Goal: Task Accomplishment & Management: Manage account settings

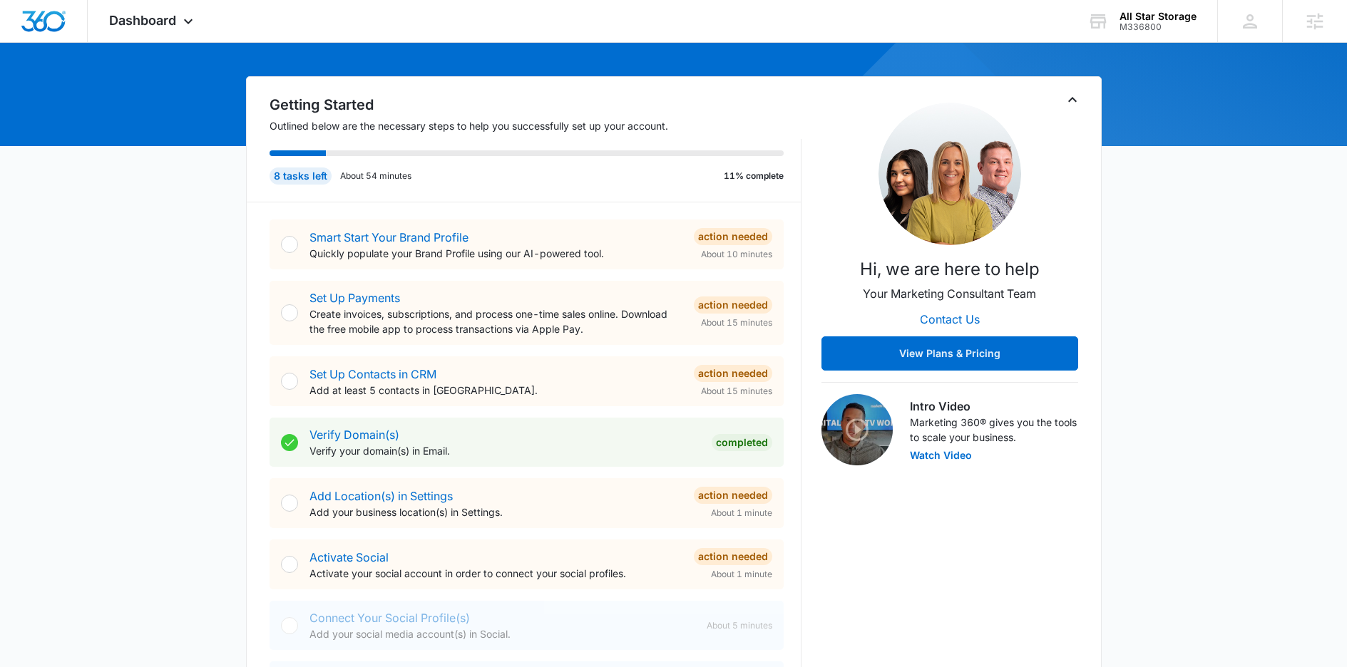
scroll to position [191, 0]
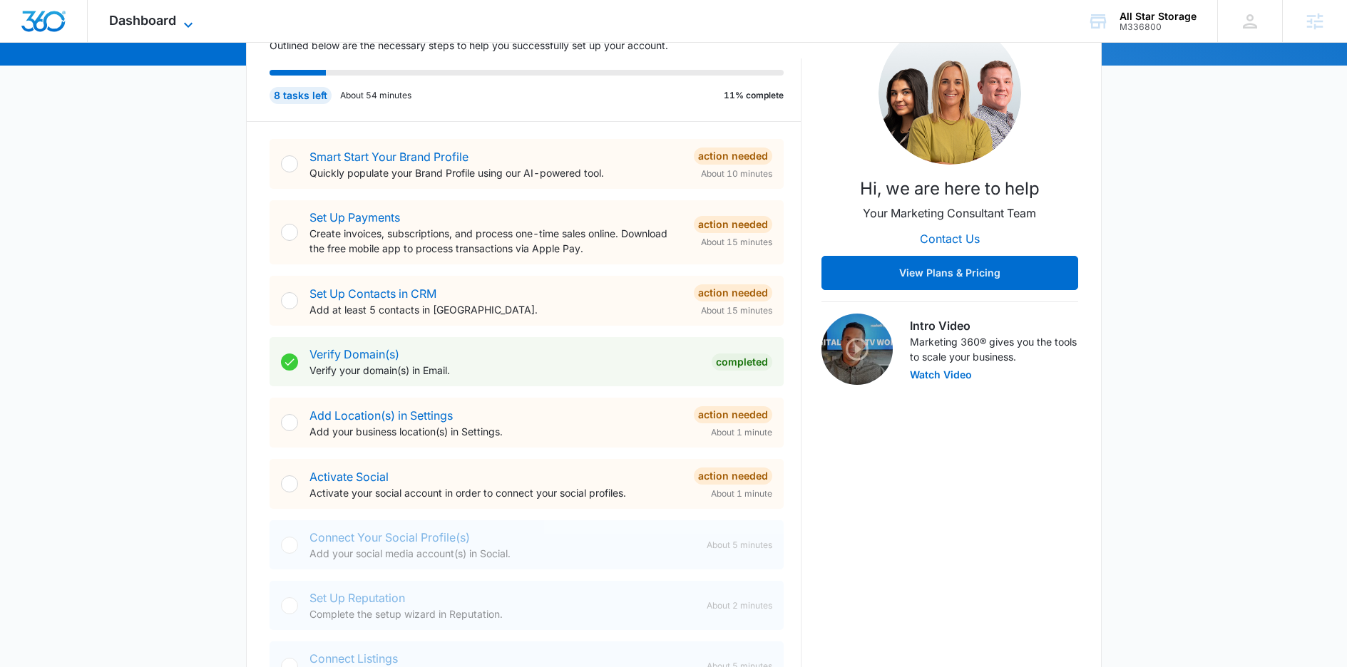
click at [151, 26] on span "Dashboard" at bounding box center [142, 20] width 67 height 15
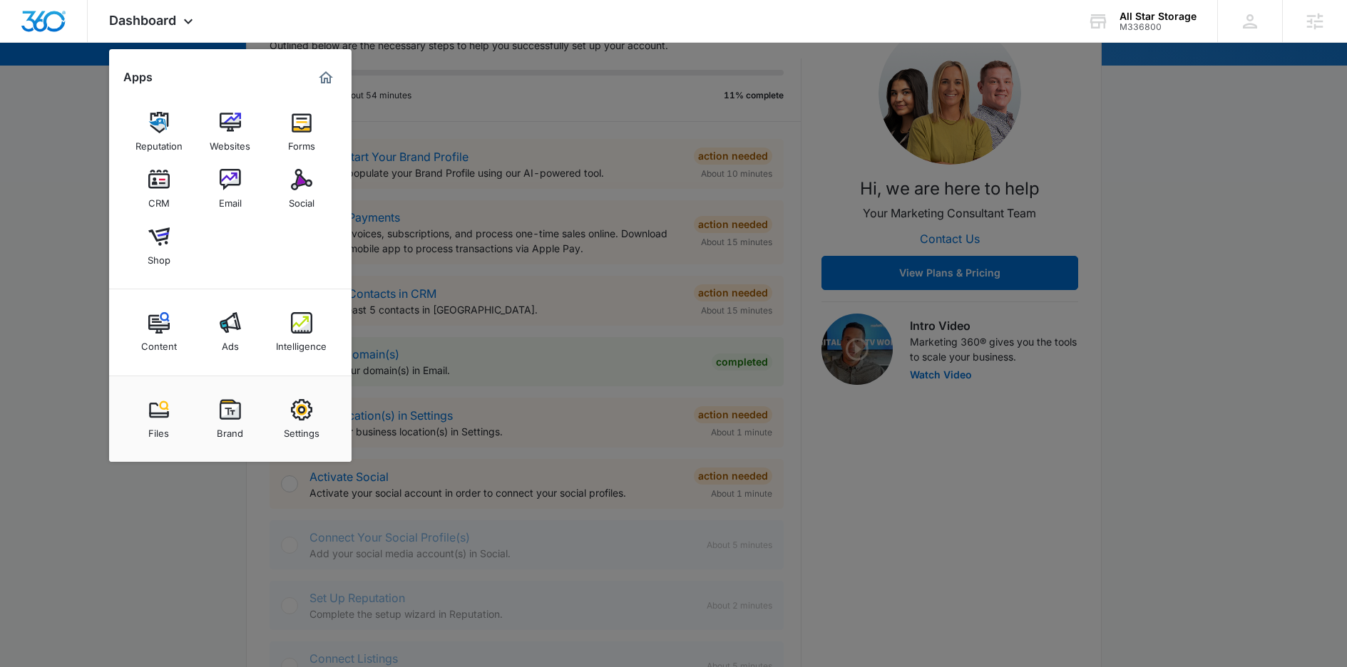
click at [293, 414] on img at bounding box center [301, 409] width 21 height 21
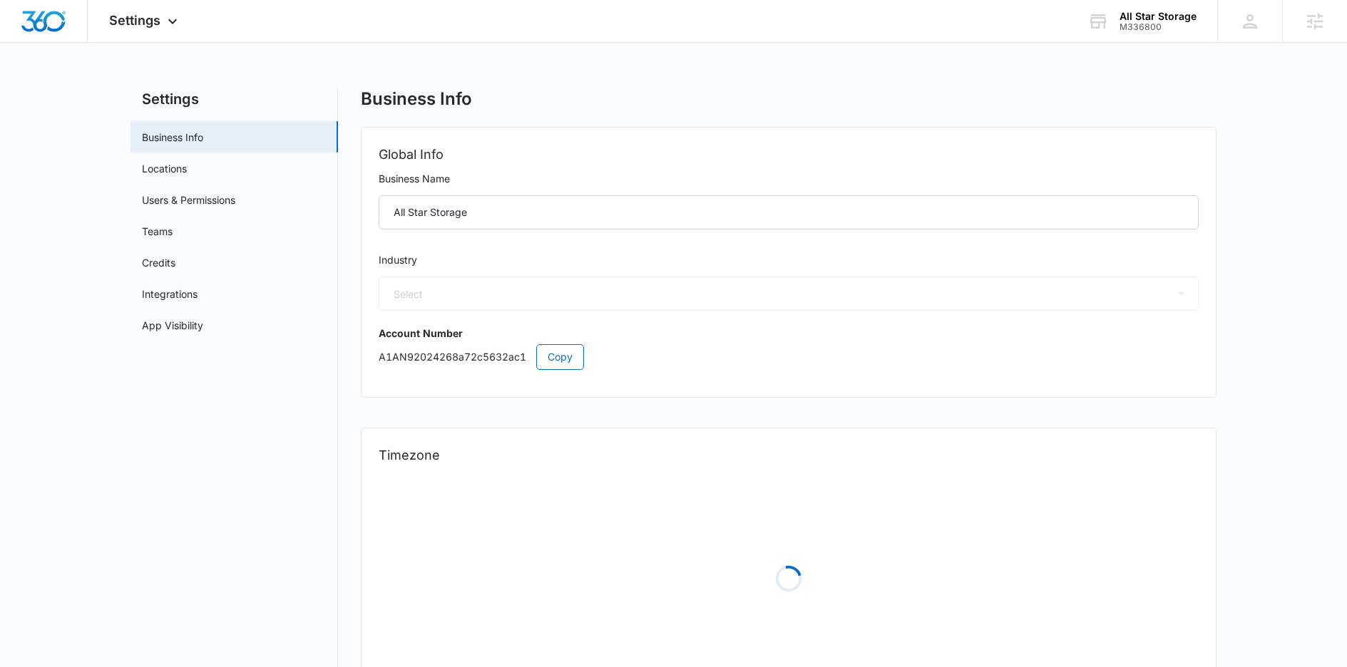
select select "53"
select select "US"
select select "America/[GEOGRAPHIC_DATA]"
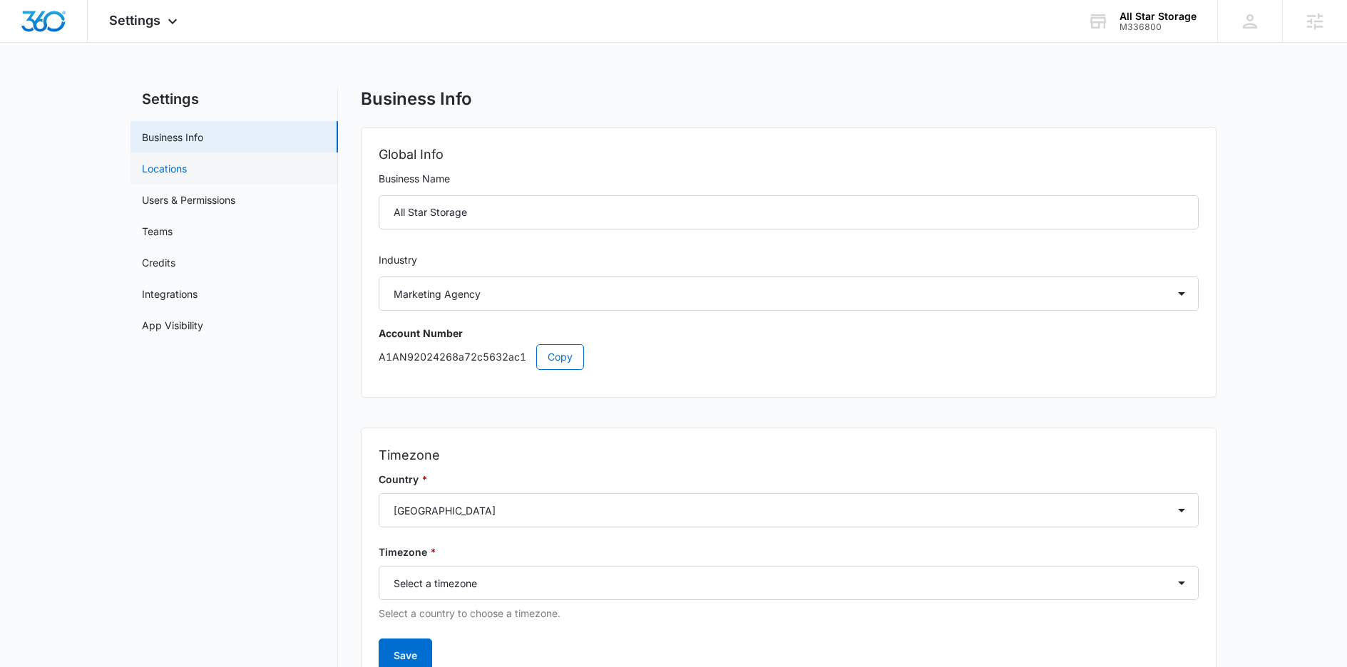
click at [177, 170] on link "Locations" at bounding box center [164, 168] width 45 height 15
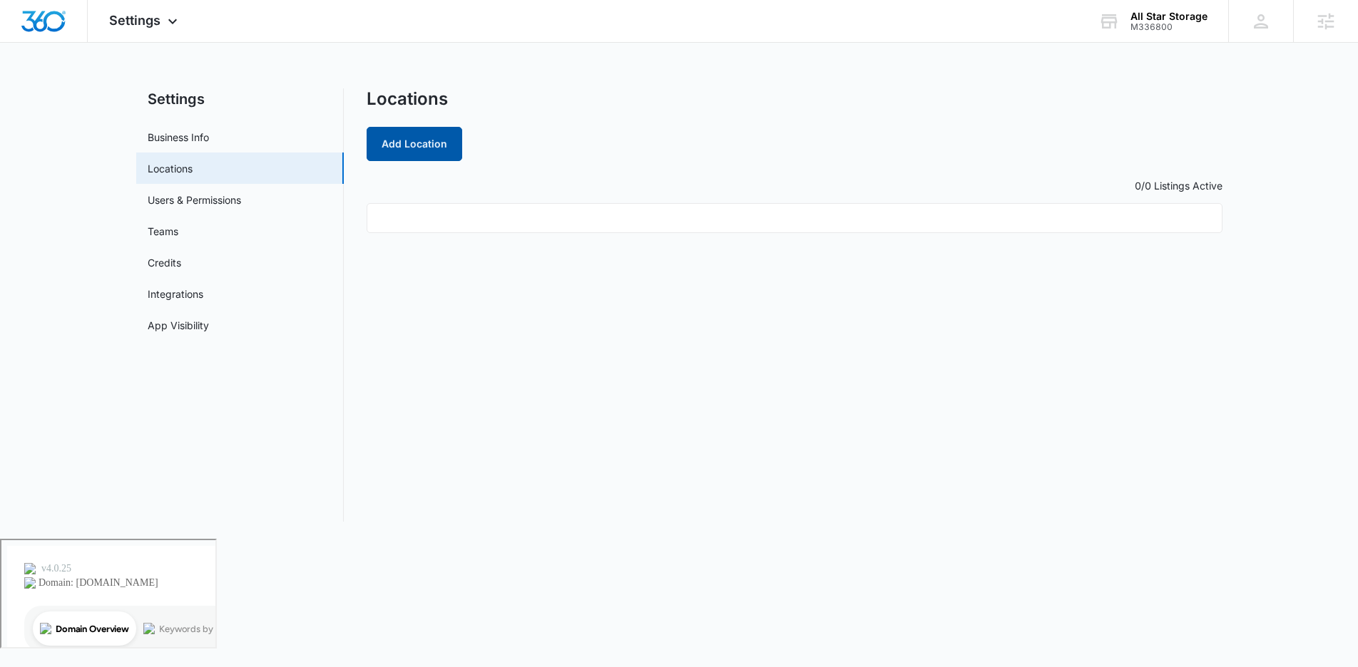
click at [408, 133] on button "Add Location" at bounding box center [414, 144] width 96 height 34
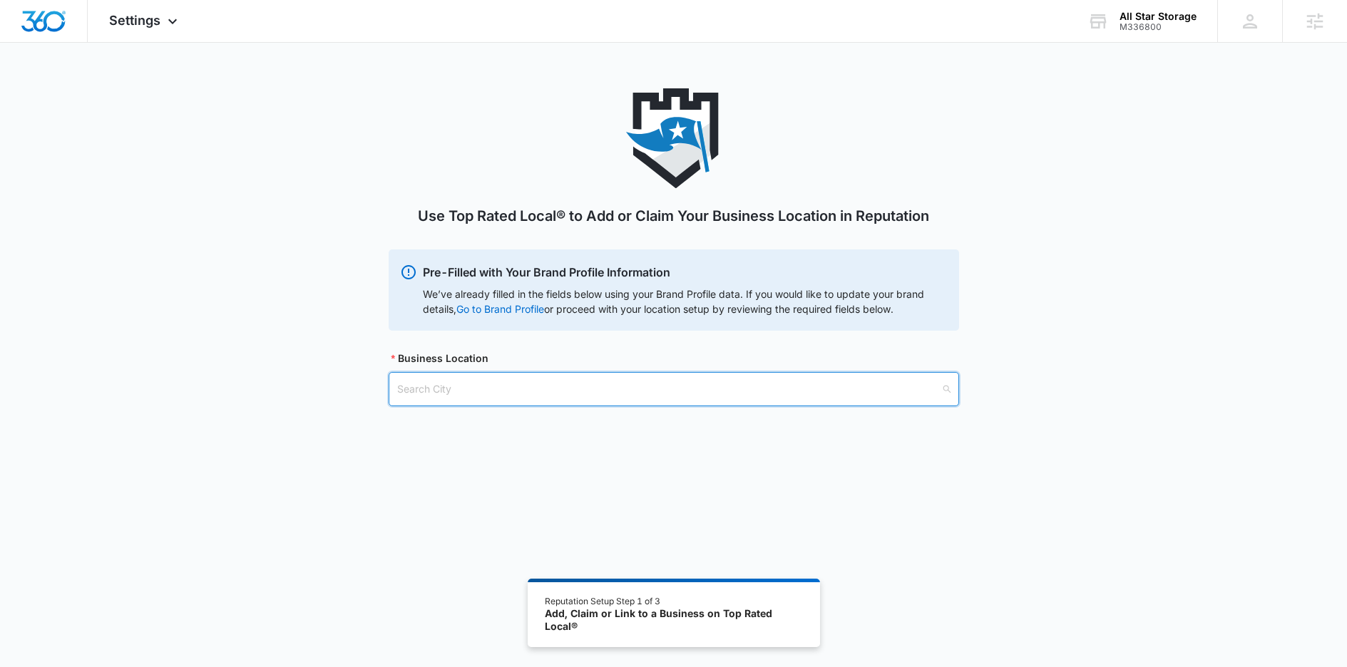
click at [517, 385] on input "search" at bounding box center [668, 389] width 543 height 33
type input "m"
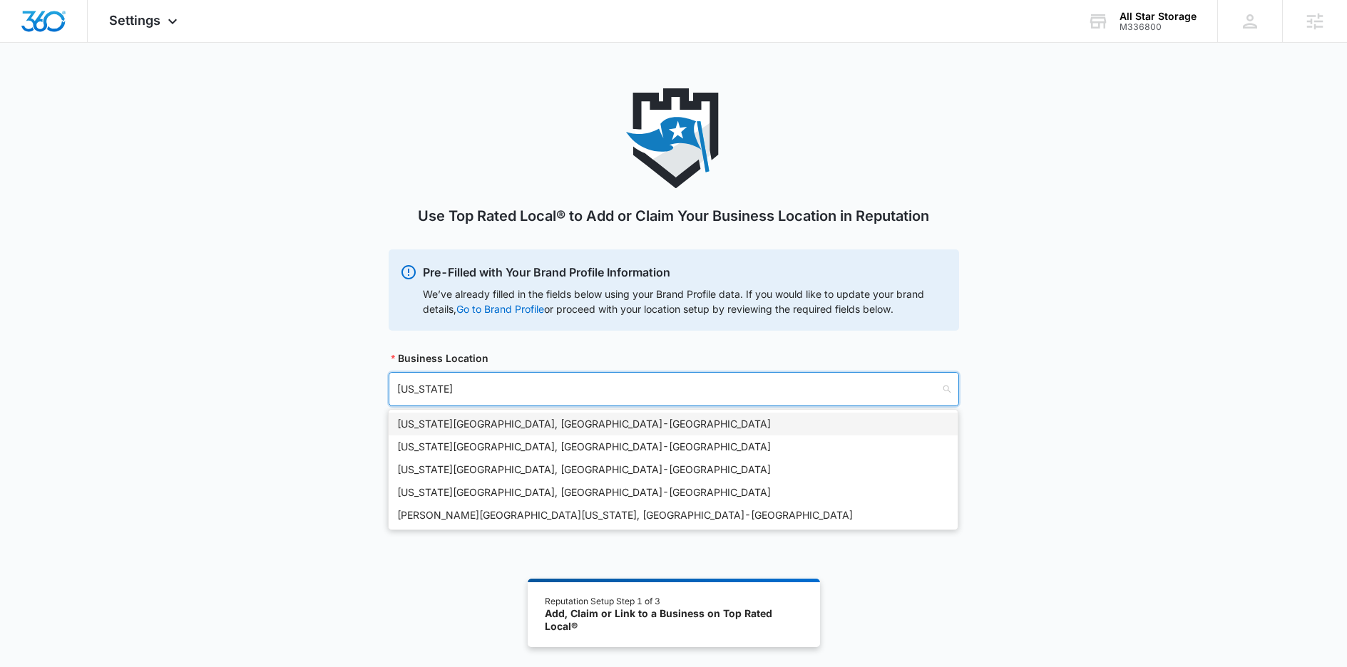
type input "[US_STATE]"
click at [545, 407] on div "Use Top Rated Local® to Add or Claim Your Business Location in Reputation Pre-F…" at bounding box center [674, 264] width 570 height 352
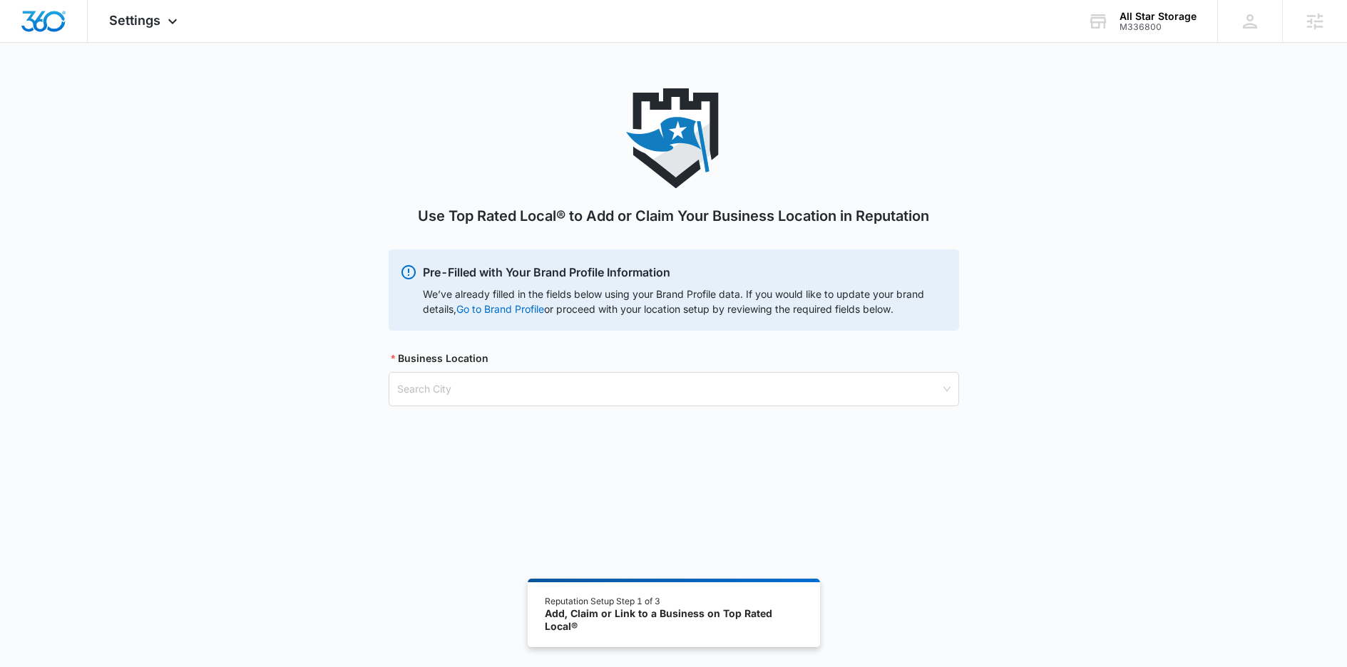
click at [552, 424] on div "Use Top Rated Local® to Add or Claim Your Business Location in Reputation Pre-F…" at bounding box center [674, 264] width 570 height 352
click at [482, 375] on input "search" at bounding box center [668, 389] width 543 height 33
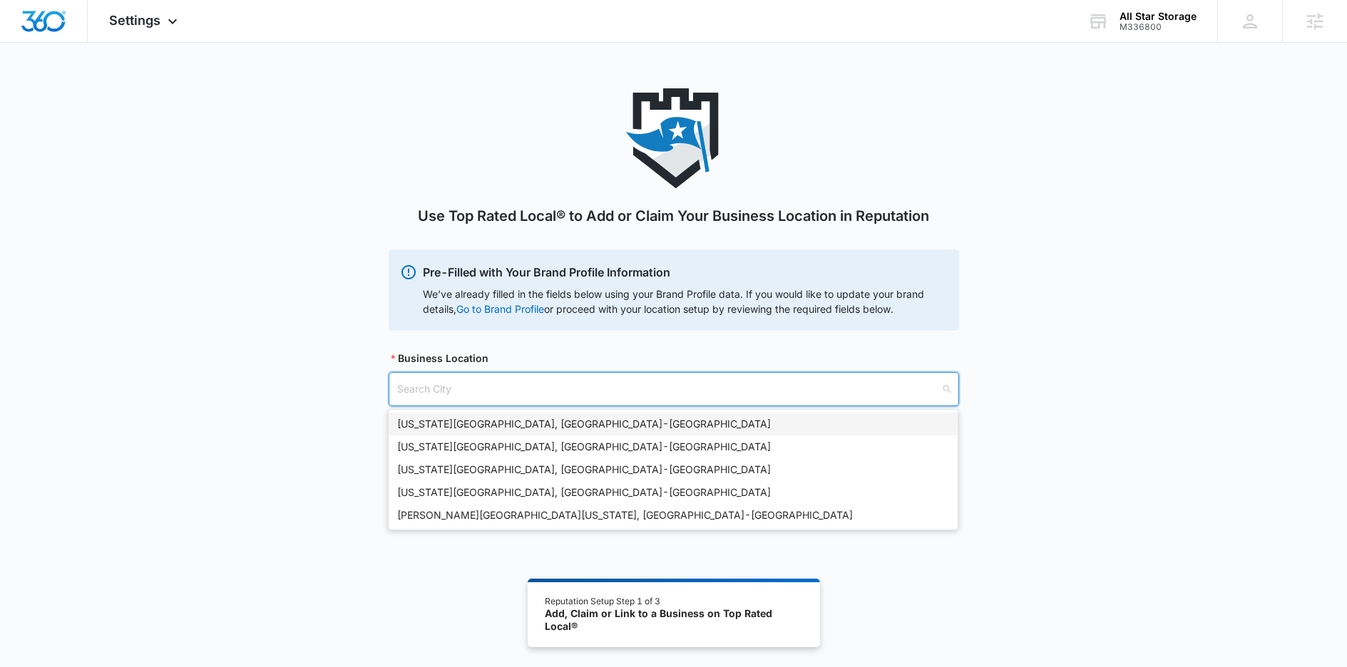
click at [494, 422] on div "[US_STATE][GEOGRAPHIC_DATA], [GEOGRAPHIC_DATA] - [GEOGRAPHIC_DATA]" at bounding box center [673, 424] width 552 height 16
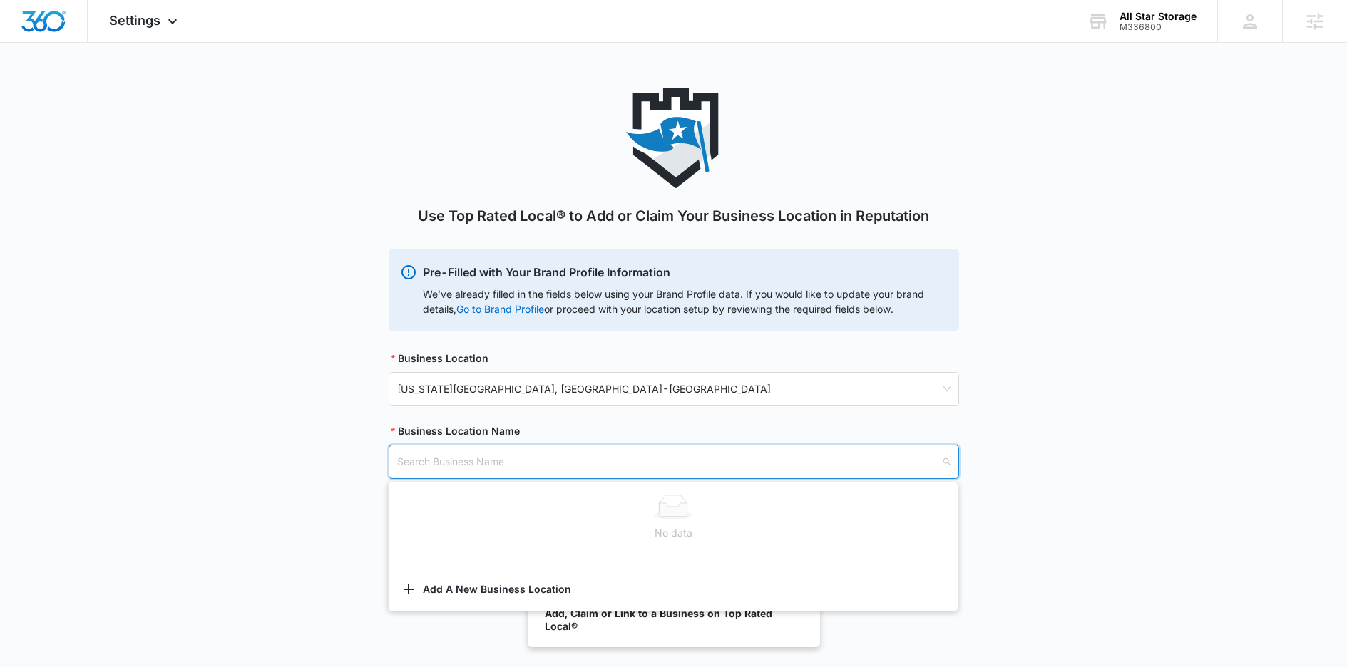
click at [504, 465] on input "search" at bounding box center [668, 462] width 543 height 33
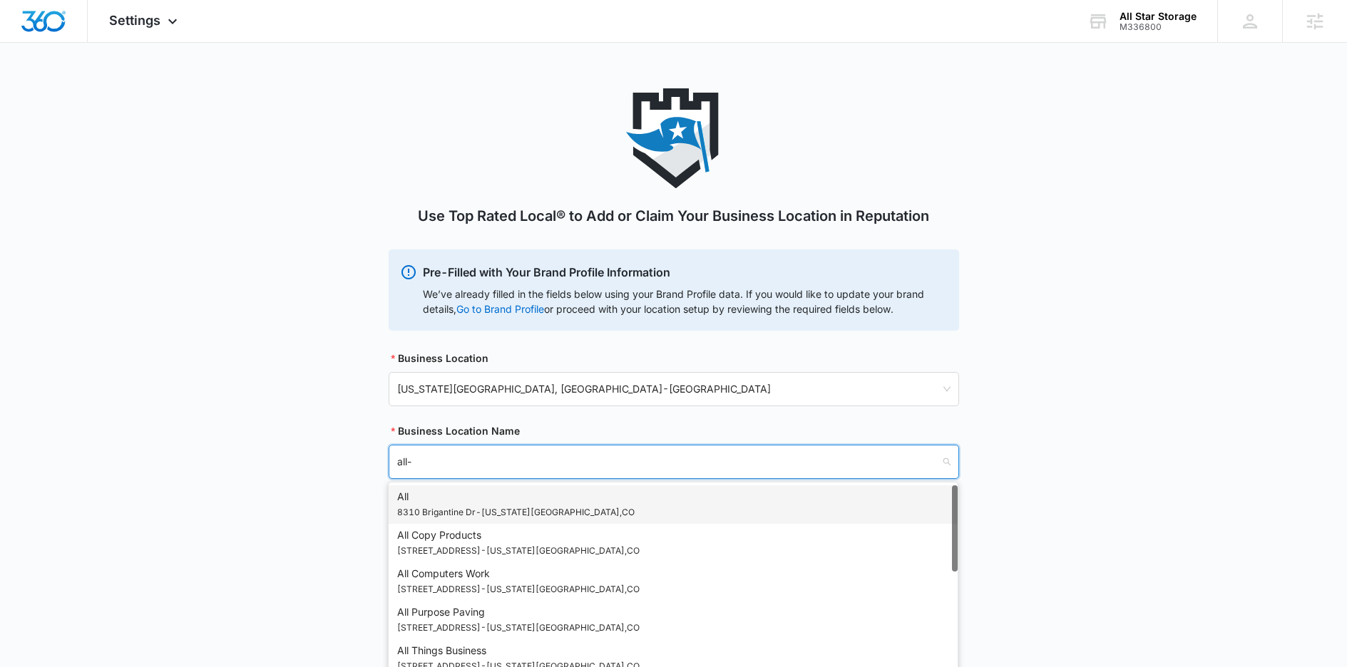
type input "all-s"
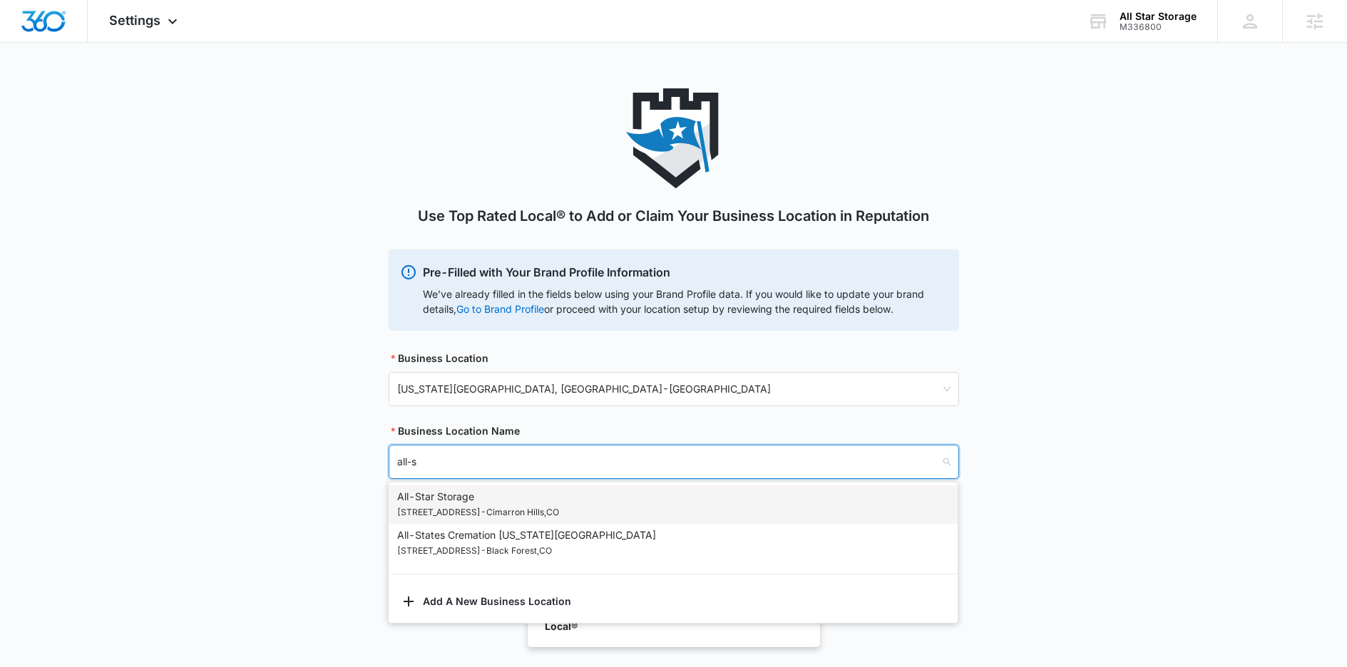
click at [529, 491] on div "All-Star Storage [STREET_ADDRESS]" at bounding box center [478, 504] width 162 height 31
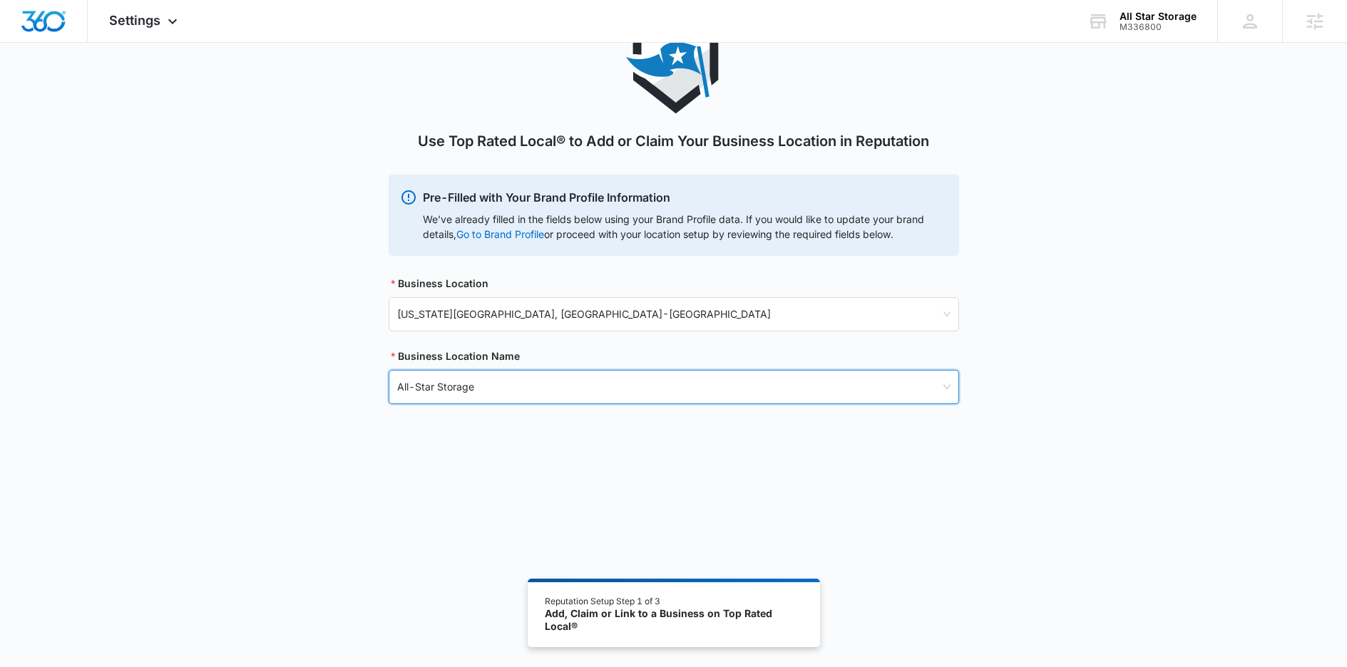
scroll to position [78, 0]
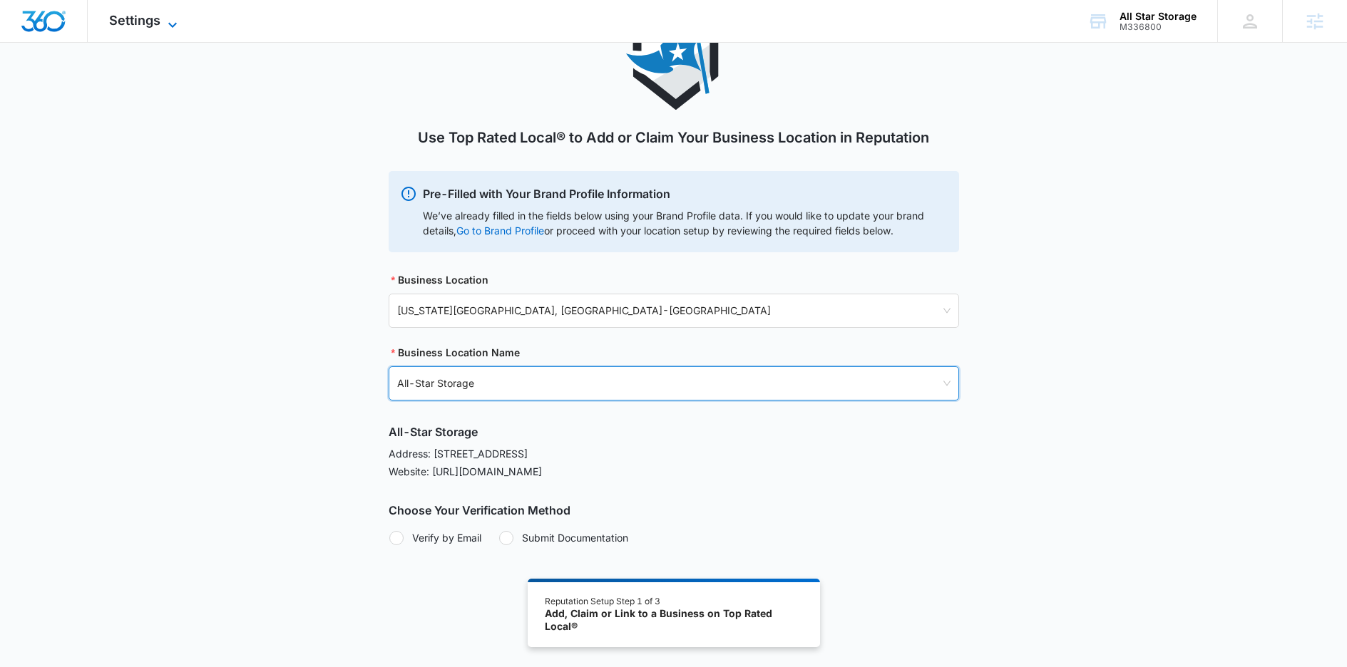
click at [117, 29] on div "Settings Apps Reputation Websites Forms CRM Email Social Shop Content Ads Intel…" at bounding box center [145, 21] width 115 height 42
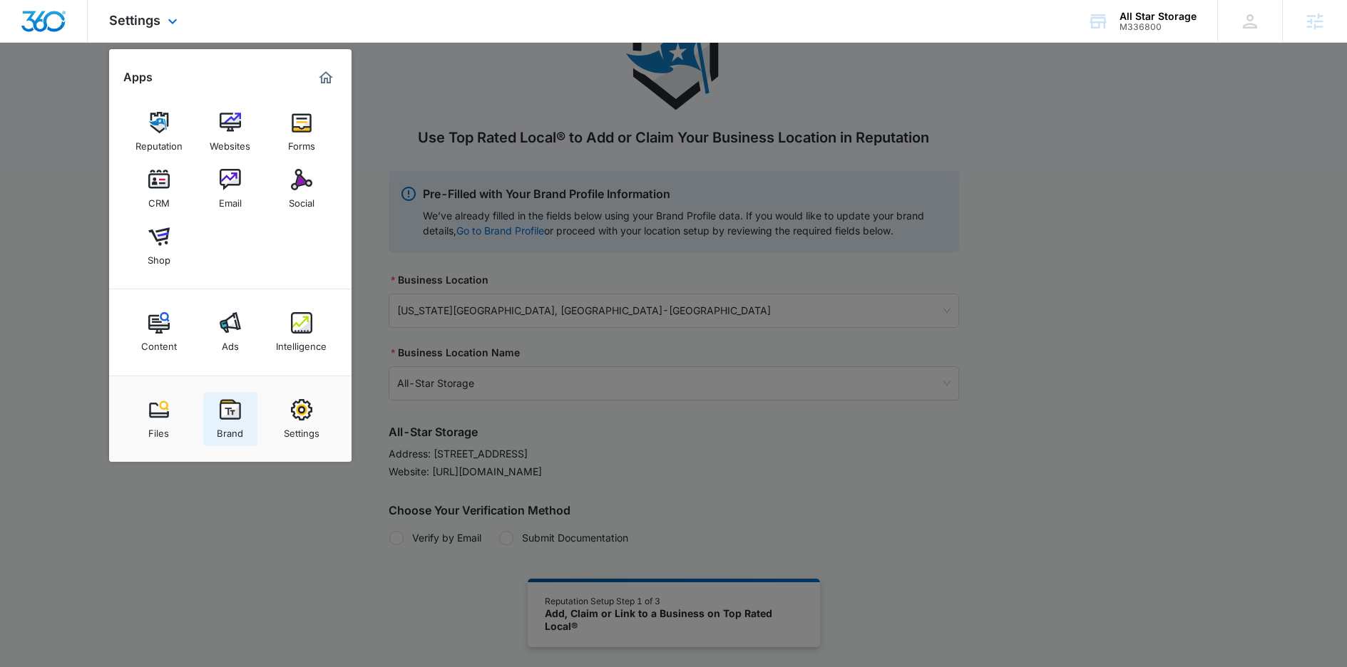
click at [238, 441] on link "Brand" at bounding box center [230, 419] width 54 height 54
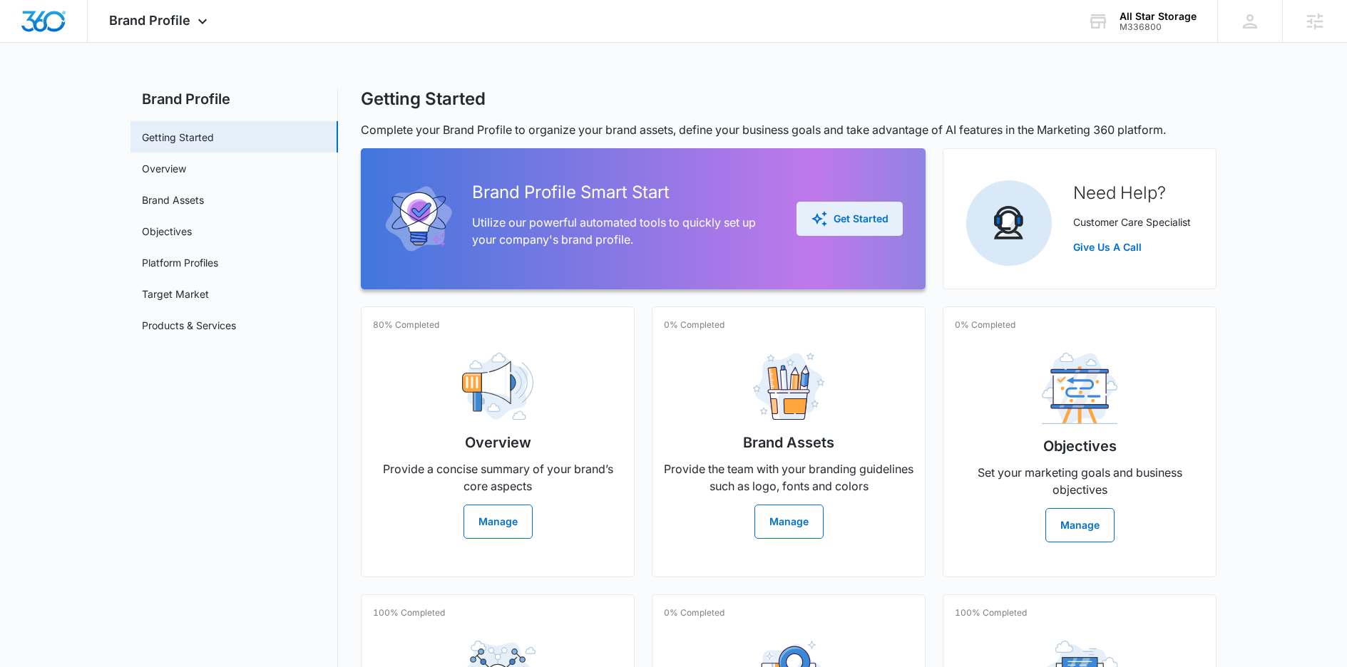
click at [856, 214] on div "Get Started" at bounding box center [850, 218] width 78 height 17
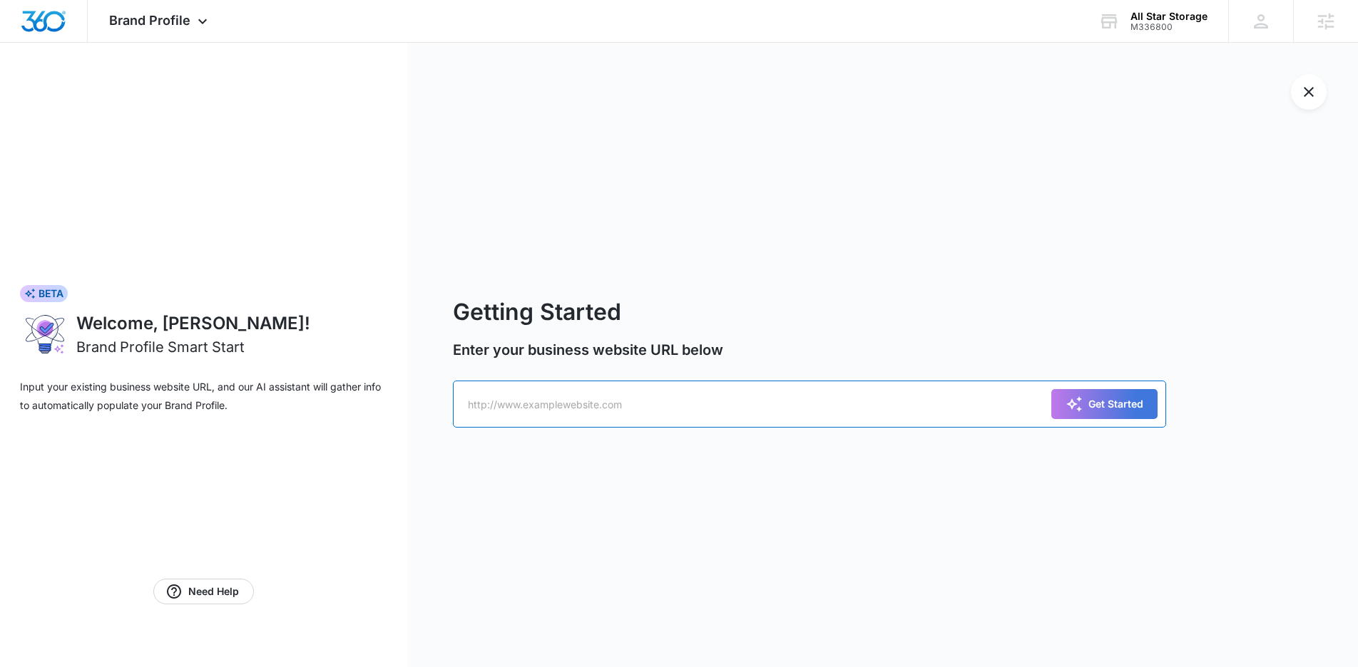
click at [631, 399] on input "text" at bounding box center [809, 404] width 713 height 47
paste input "[URL][DOMAIN_NAME]"
type input "[URL][DOMAIN_NAME]"
click at [1102, 405] on div "Get Started" at bounding box center [1104, 404] width 78 height 17
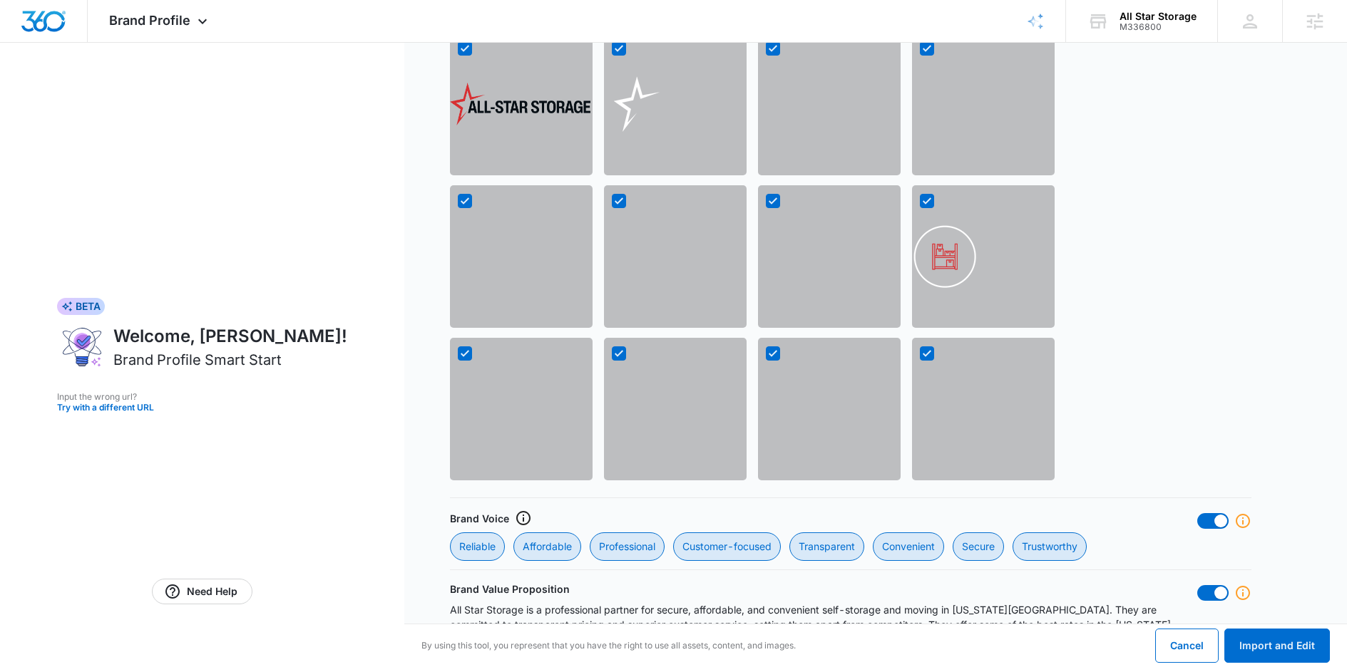
scroll to position [1166, 0]
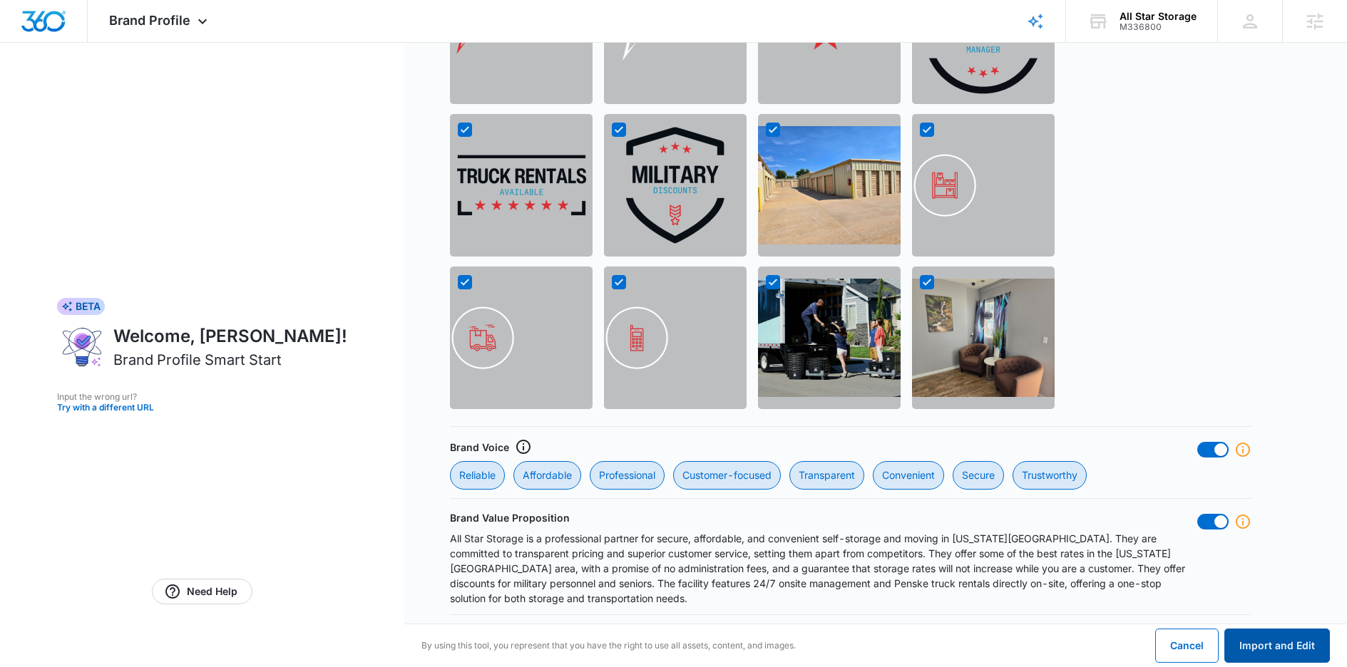
click at [1286, 650] on button "Import and Edit" at bounding box center [1277, 646] width 106 height 34
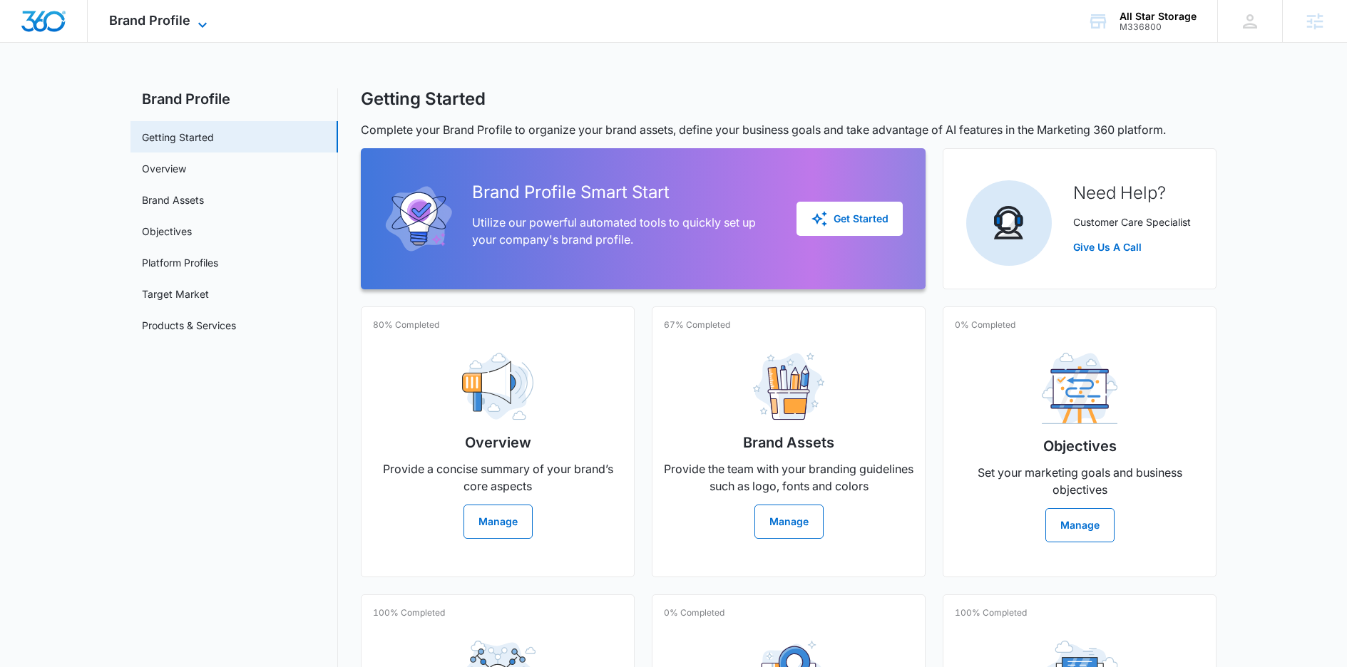
click at [184, 16] on span "Brand Profile" at bounding box center [149, 20] width 81 height 15
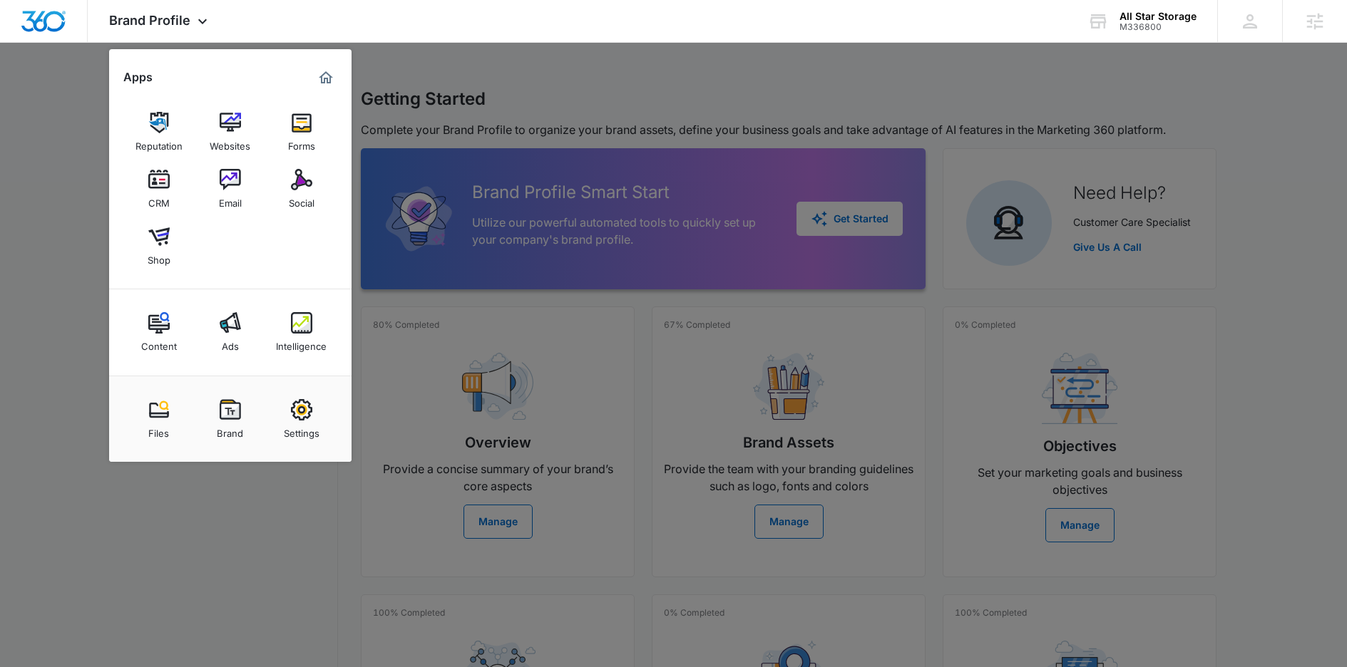
click at [222, 560] on div at bounding box center [673, 333] width 1347 height 667
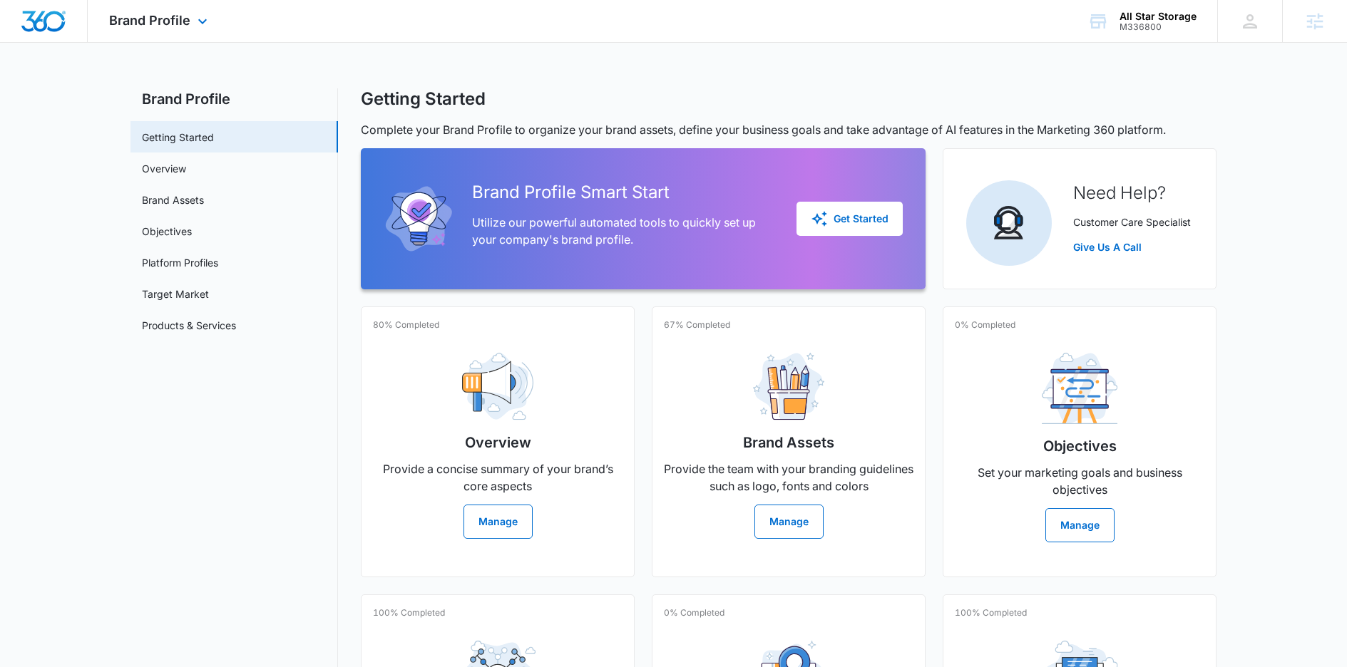
click at [150, 11] on div "Brand Profile Apps Reputation Websites Forms CRM Email Social Shop Content Ads …" at bounding box center [160, 21] width 145 height 42
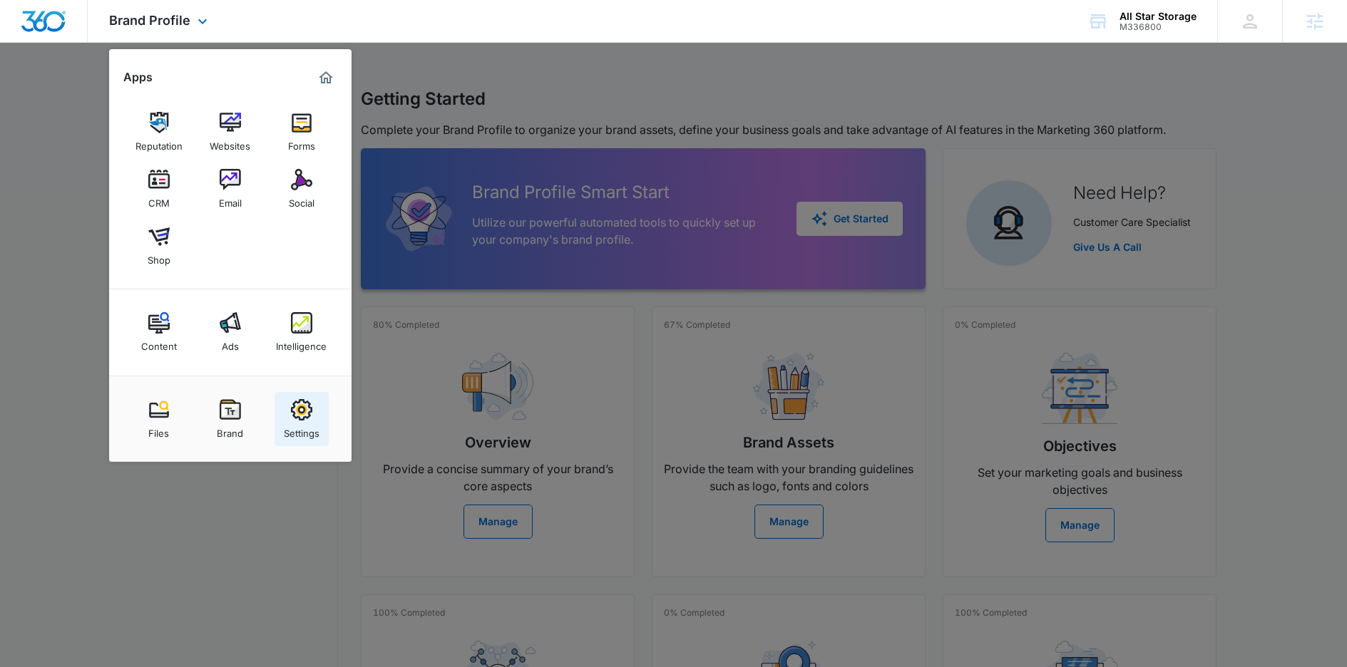
click at [284, 421] on div "Settings" at bounding box center [302, 430] width 36 height 19
select select "53"
select select "US"
select select "America/[GEOGRAPHIC_DATA]"
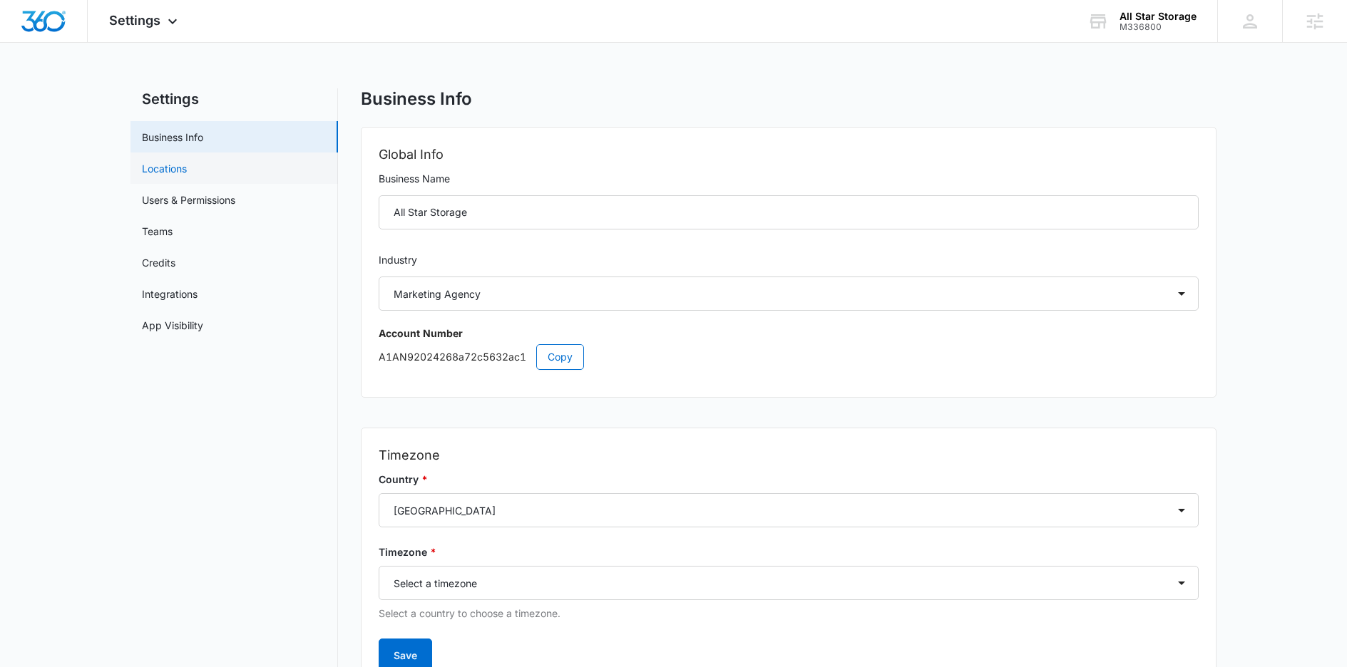
click at [154, 176] on link "Locations" at bounding box center [164, 168] width 45 height 15
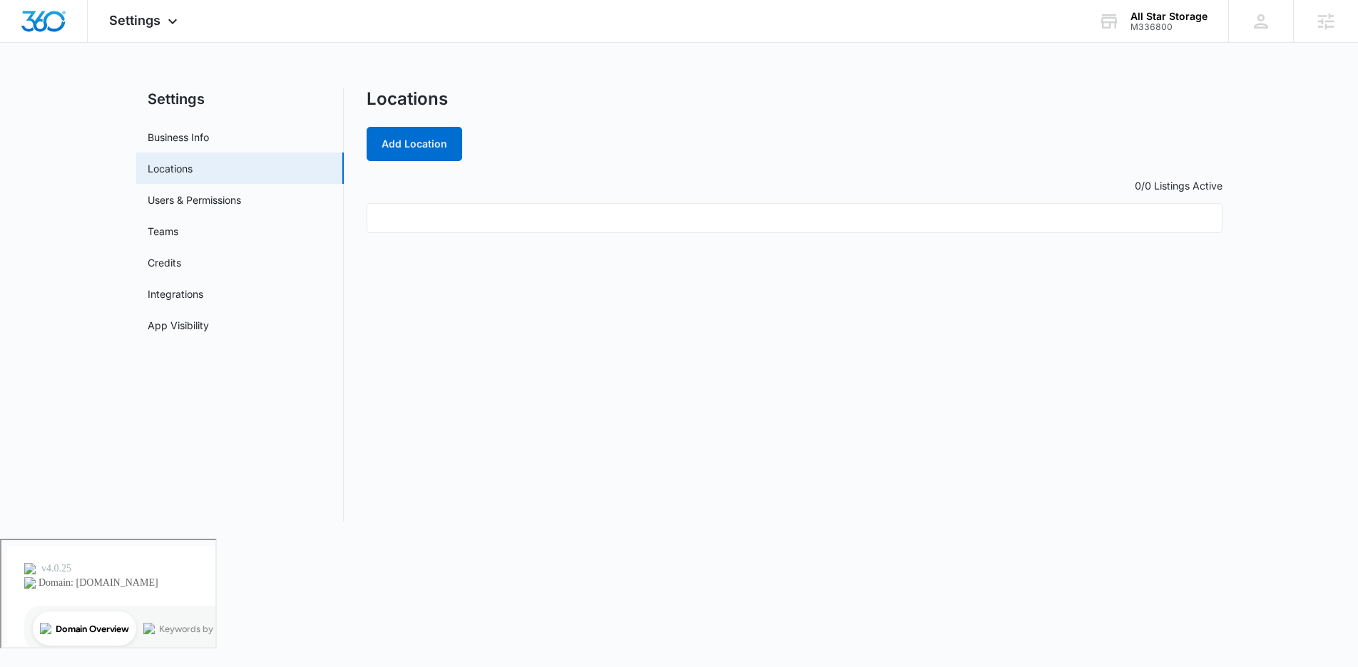
drag, startPoint x: 433, startPoint y: 210, endPoint x: 408, endPoint y: 201, distance: 27.3
click at [431, 210] on ul at bounding box center [794, 218] width 856 height 30
click at [486, 218] on ul at bounding box center [794, 218] width 856 height 30
click at [411, 134] on button "Add Location" at bounding box center [414, 144] width 96 height 34
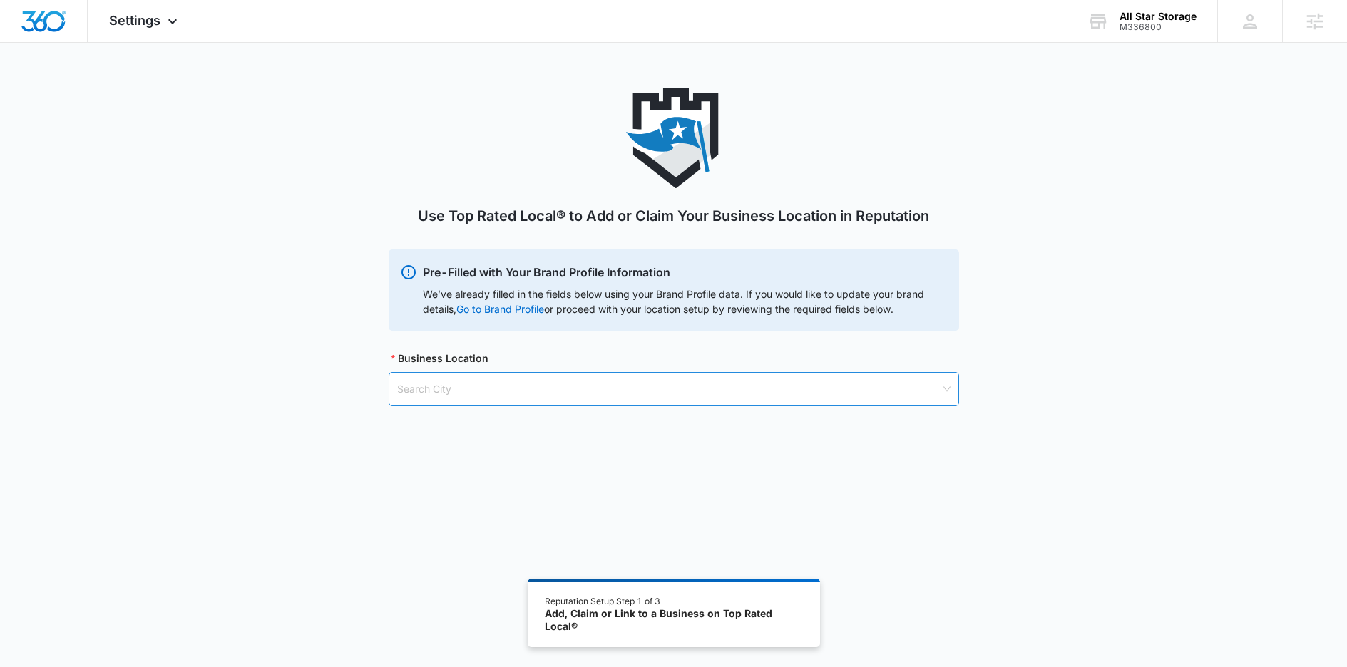
click at [532, 397] on input "search" at bounding box center [668, 389] width 543 height 33
type input "a"
click at [158, 24] on span "Settings" at bounding box center [134, 20] width 51 height 15
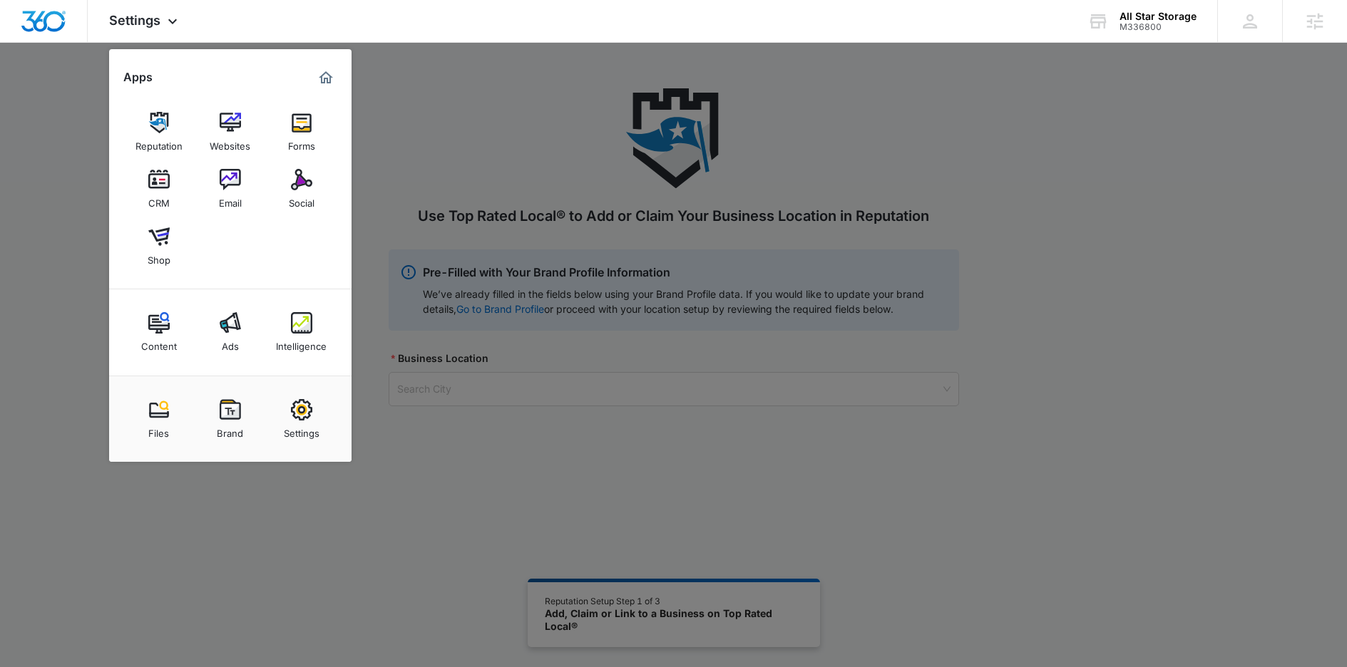
click at [237, 432] on div "Brand" at bounding box center [230, 430] width 26 height 19
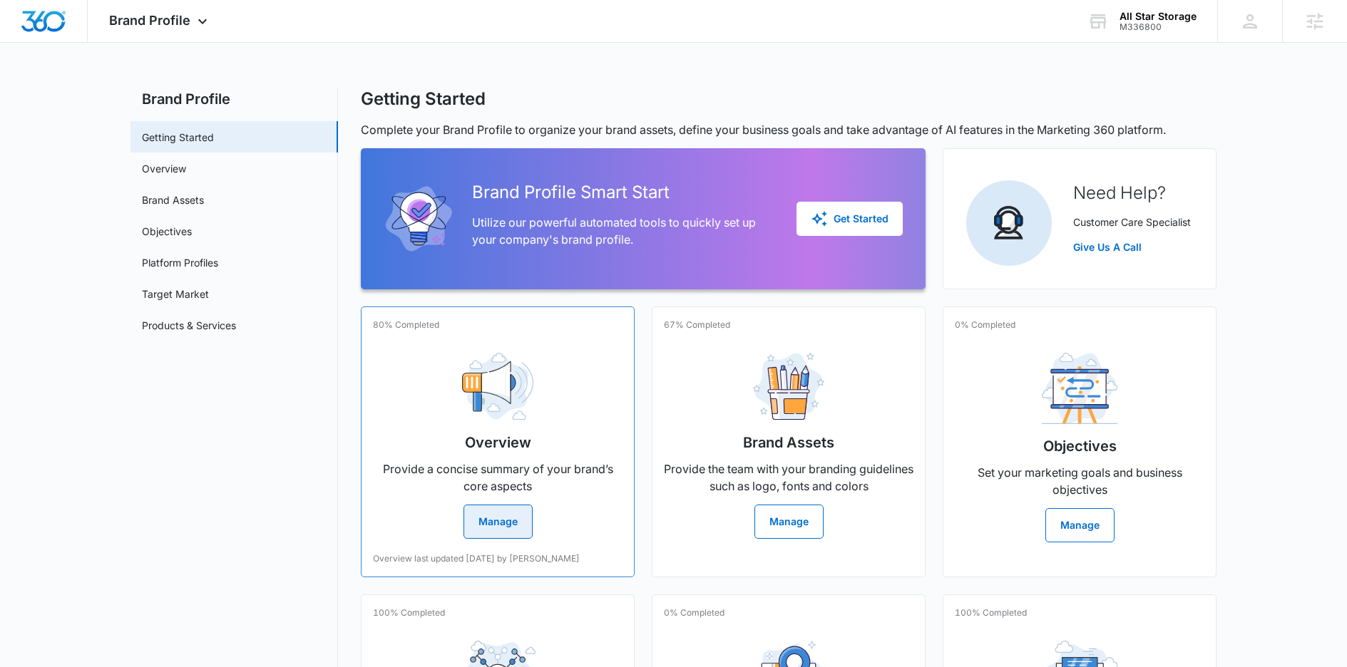
click at [497, 521] on button "Manage" at bounding box center [497, 522] width 69 height 34
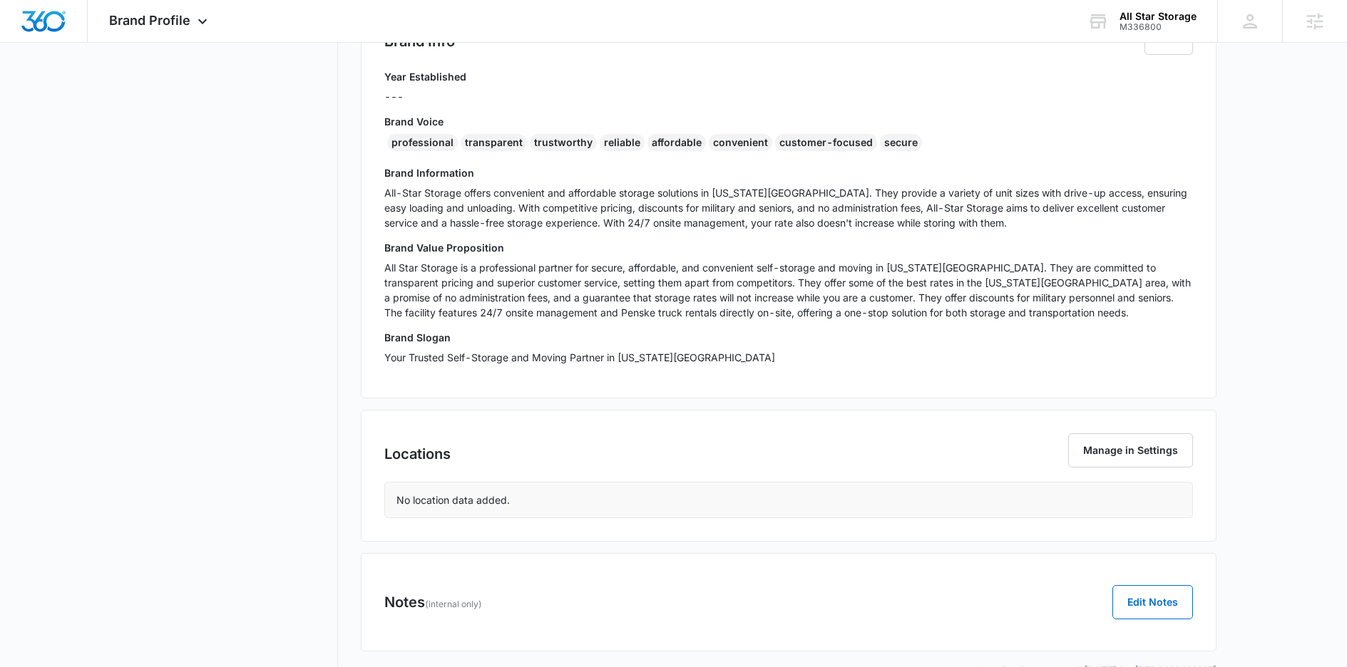
scroll to position [358, 0]
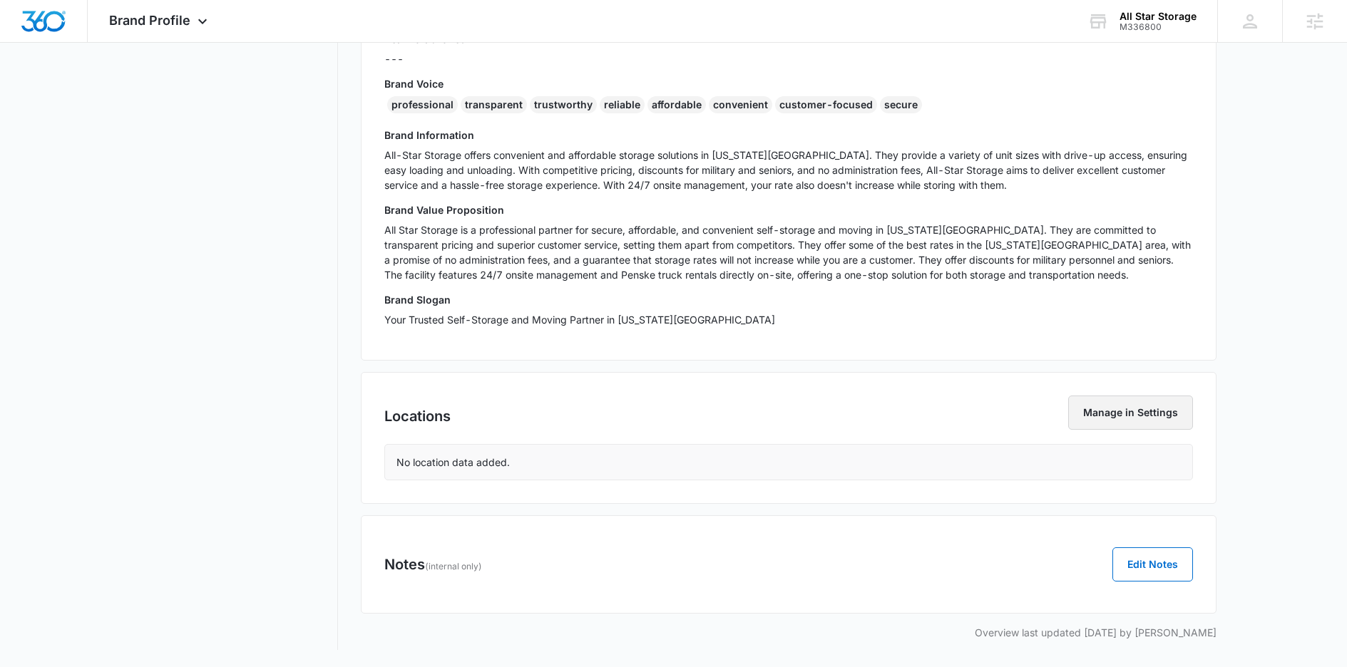
click at [1124, 422] on button "Manage in Settings" at bounding box center [1130, 413] width 125 height 34
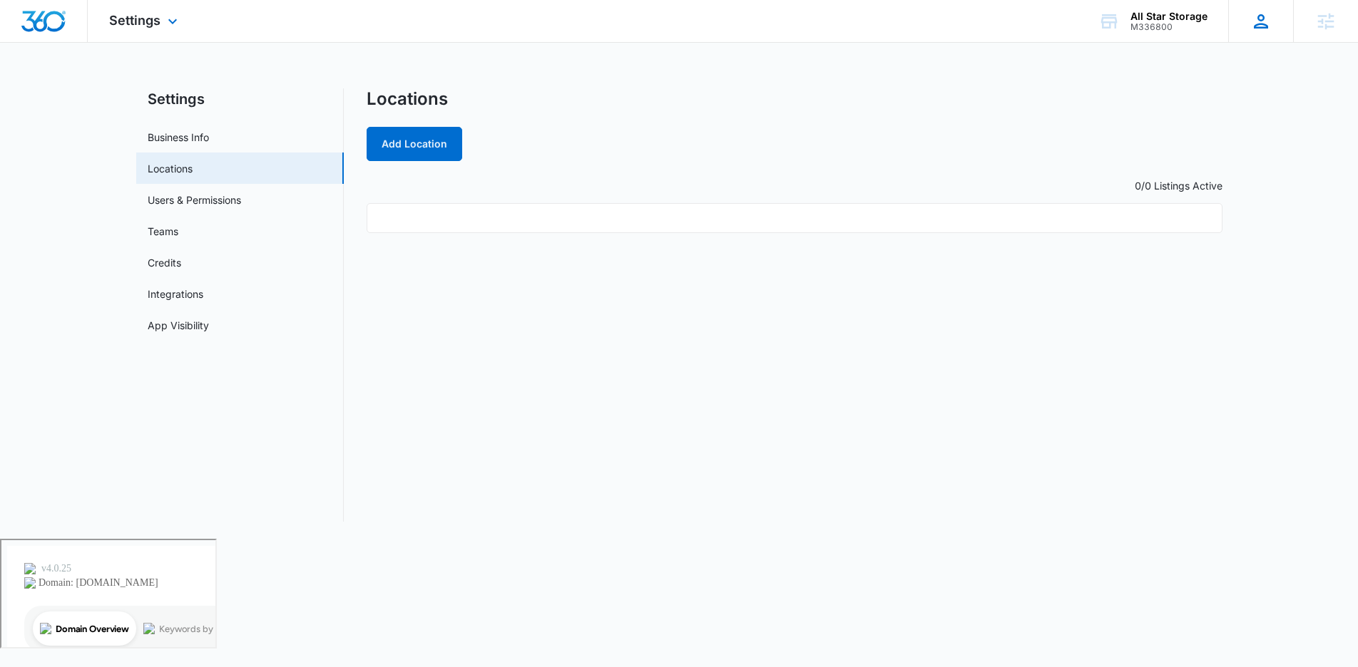
click at [1269, 21] on icon at bounding box center [1260, 21] width 21 height 21
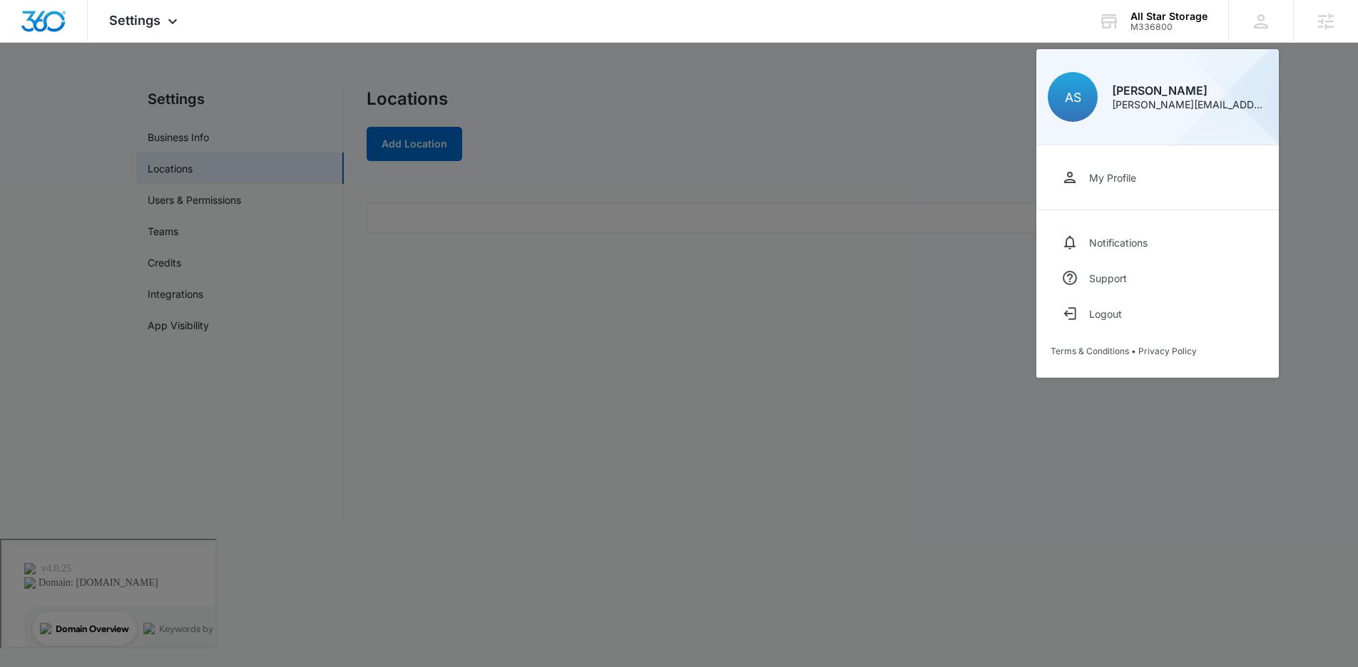
drag, startPoint x: 568, startPoint y: 476, endPoint x: 241, endPoint y: 114, distance: 487.7
click at [543, 458] on div at bounding box center [679, 333] width 1358 height 667
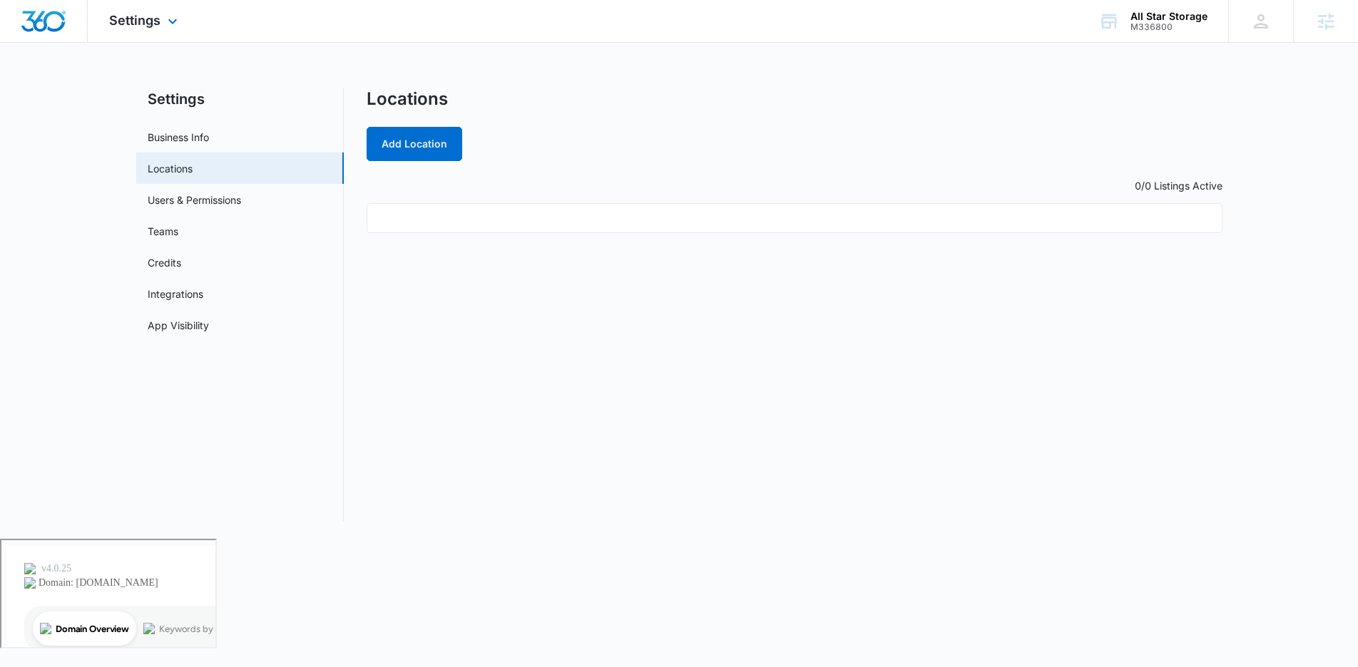
click at [135, 34] on div "Settings Apps Reputation Websites Forms CRM Email Social Shop Content Ads Intel…" at bounding box center [145, 21] width 115 height 42
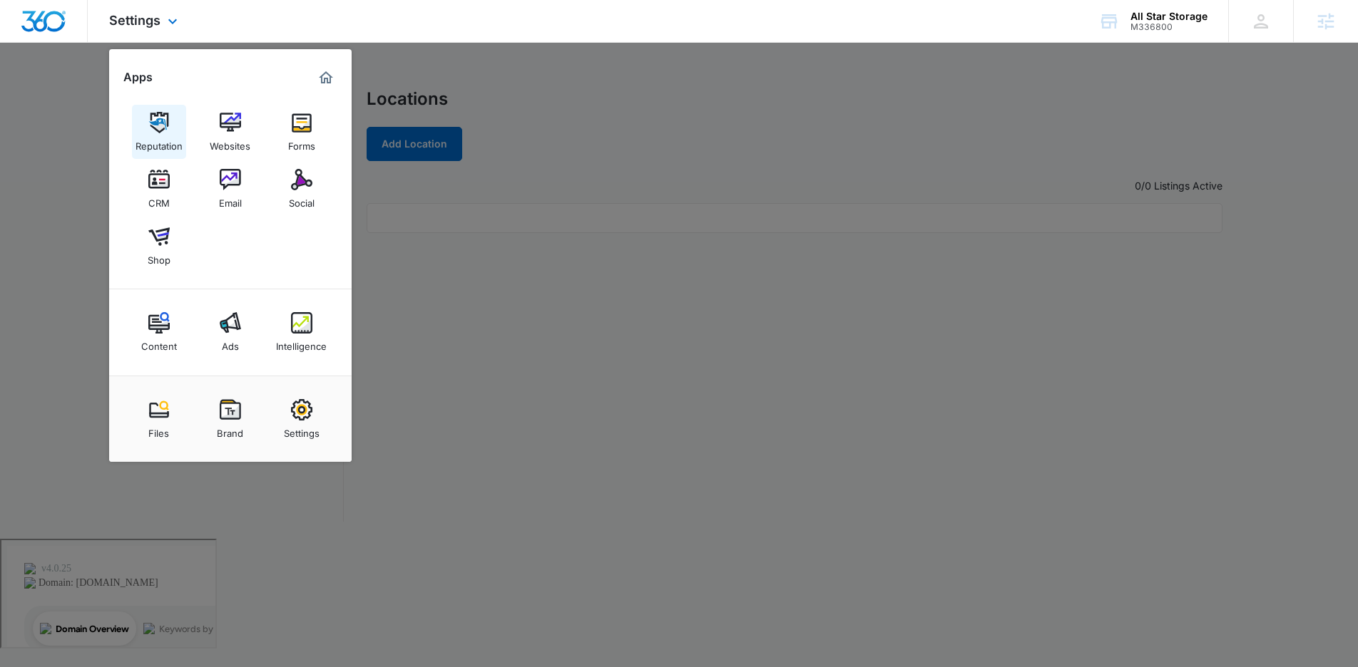
click at [149, 129] on img at bounding box center [158, 122] width 21 height 21
